Goal: Task Accomplishment & Management: Manage account settings

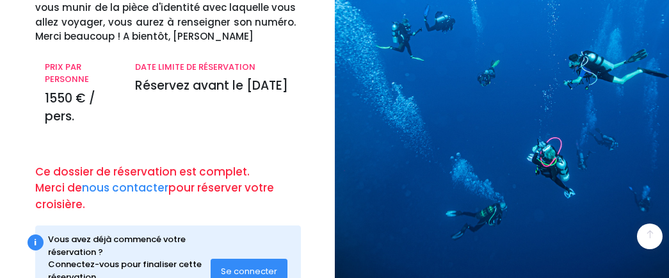
scroll to position [214, 0]
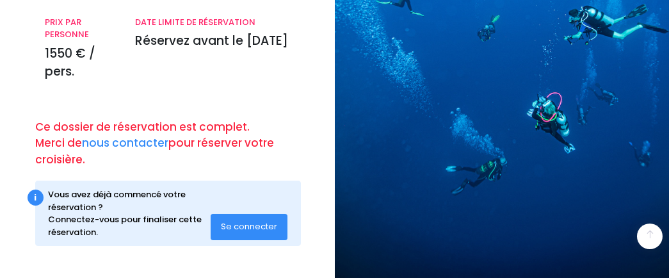
click at [239, 241] on div "i Vous avez déjà commencé votre réservation ? Connectez-vous pour finaliser cet…" at bounding box center [168, 212] width 266 height 65
click at [243, 221] on span "Se connecter" at bounding box center [249, 226] width 56 height 12
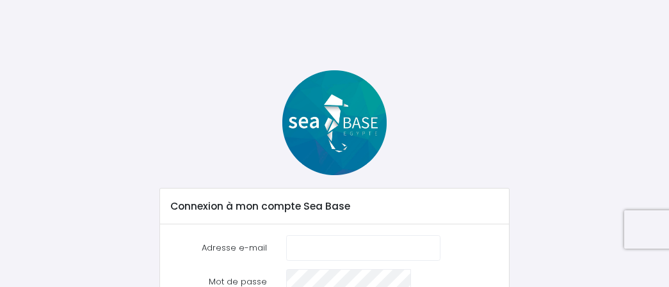
click at [319, 253] on input "Adresse e-mail" at bounding box center [363, 249] width 154 height 26
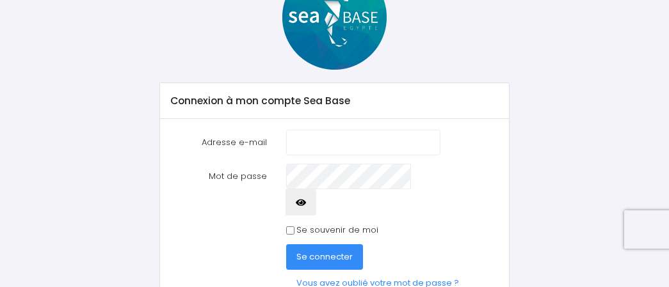
click at [316, 150] on input "Adresse e-mail" at bounding box center [363, 143] width 154 height 26
click at [340, 141] on input "Adresse e-mail" at bounding box center [363, 143] width 154 height 26
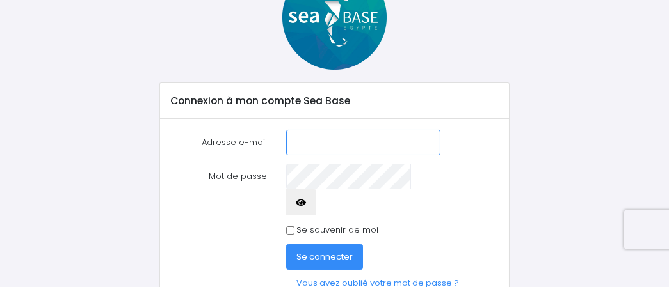
click at [340, 141] on input "Adresse e-mail" at bounding box center [363, 143] width 154 height 26
type input "A"
type input "aurorafcosta@hotmail.com"
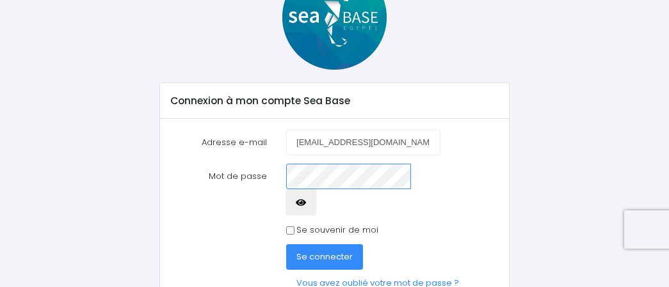
click at [286, 244] on button "Se connecter" at bounding box center [324, 257] width 77 height 26
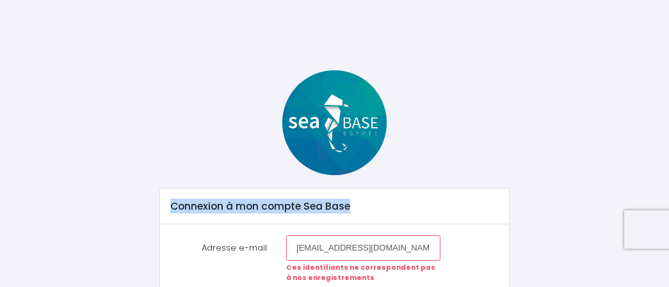
drag, startPoint x: 668, startPoint y: 159, endPoint x: 673, endPoint y: 217, distance: 57.8
click at [668, 217] on html "Notre plateforme de réservation n'est pas compatible avec votre appareil. Veuil…" at bounding box center [334, 143] width 669 height 287
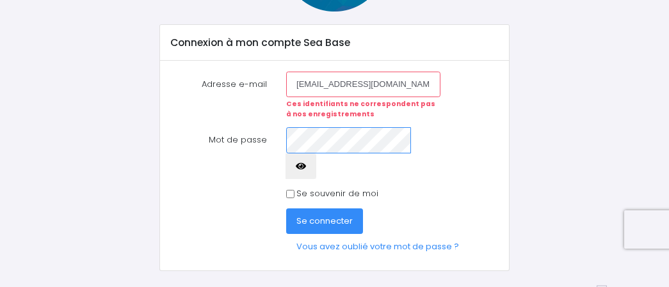
click at [286, 209] on button "Se connecter" at bounding box center [324, 222] width 77 height 26
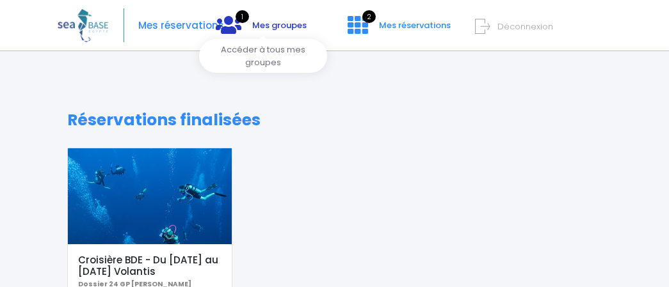
click at [294, 24] on span "Mes groupes" at bounding box center [279, 25] width 54 height 12
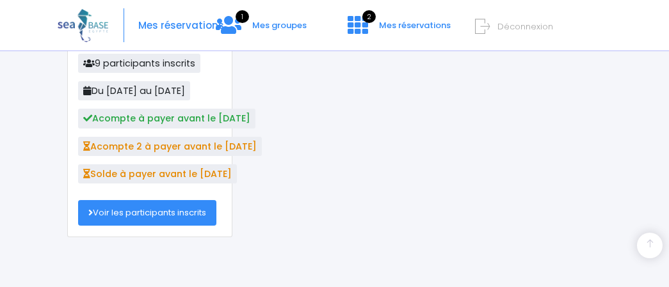
scroll to position [273, 0]
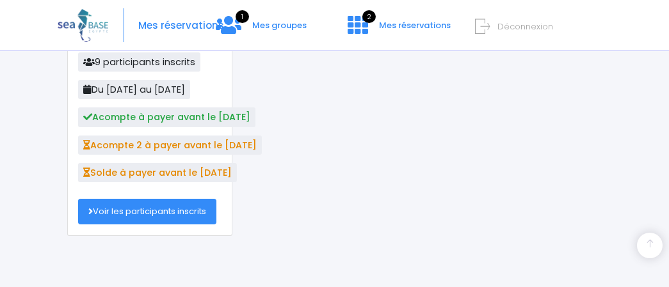
click at [165, 217] on link "Voir les participants inscrits" at bounding box center [147, 212] width 138 height 26
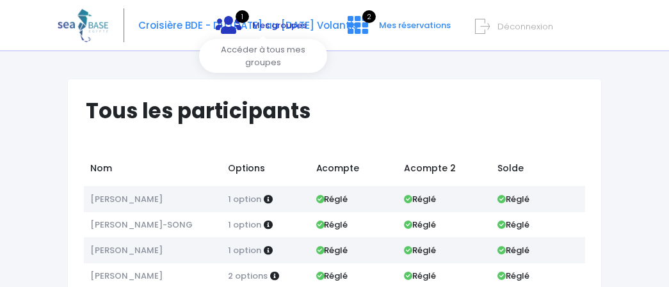
click at [244, 14] on span "1" at bounding box center [242, 16] width 13 height 13
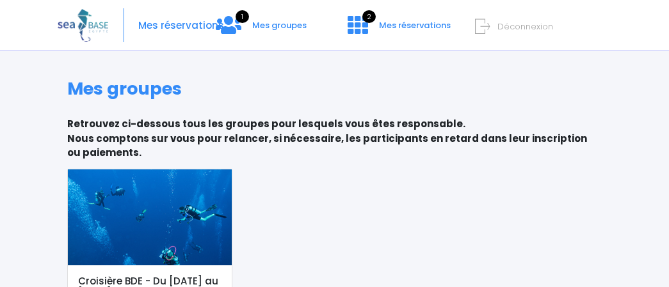
click at [528, 33] on div "1 Mes groupes 2 Mes réservations Déconnexion" at bounding box center [486, 35] width 232 height 35
click at [528, 31] on span "Déconnexion" at bounding box center [525, 26] width 56 height 12
